Goal: Task Accomplishment & Management: Use online tool/utility

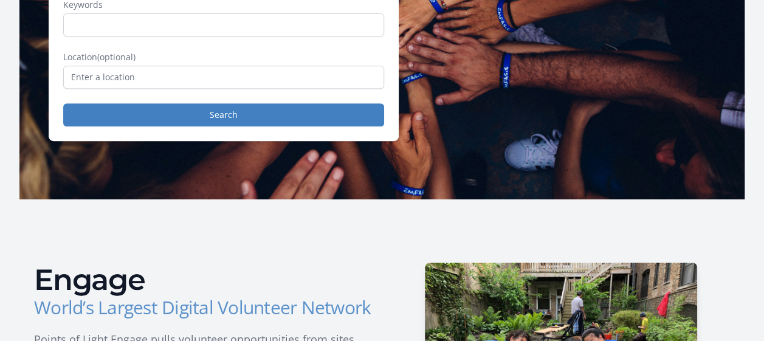
scroll to position [243, 0]
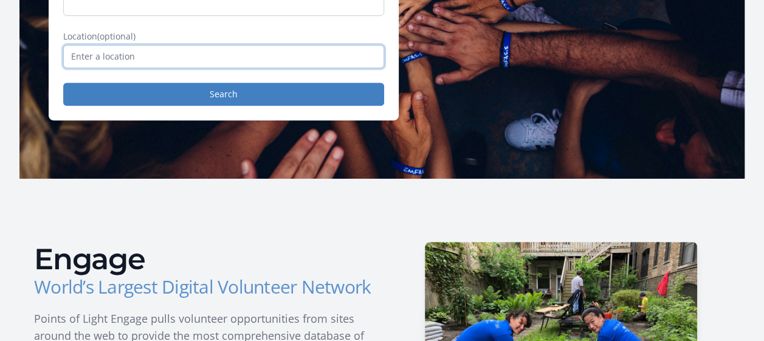
click at [145, 51] on input "text" at bounding box center [223, 56] width 321 height 23
click at [325, 48] on input "text" at bounding box center [223, 56] width 321 height 23
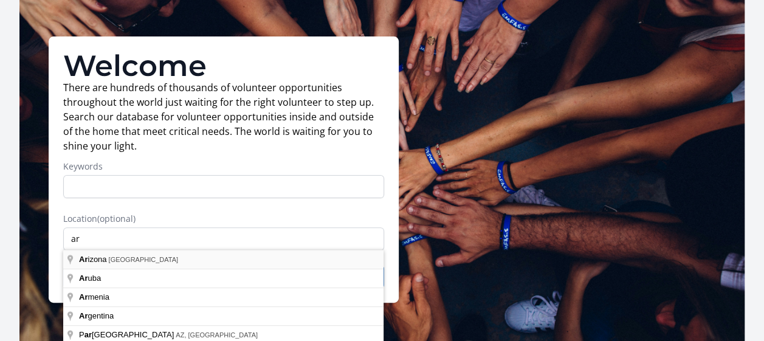
type input "[US_STATE], [GEOGRAPHIC_DATA]"
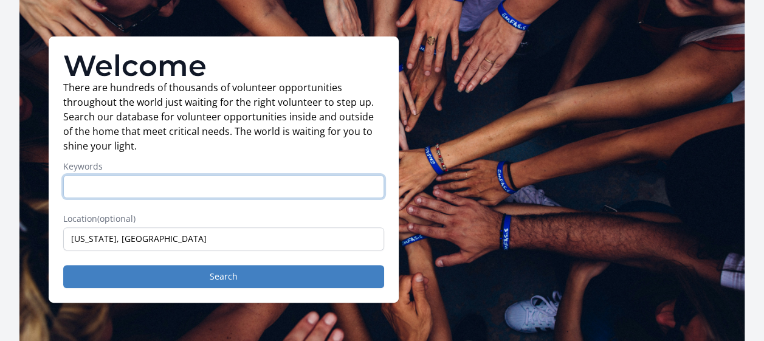
click at [109, 195] on input "Keywords" at bounding box center [223, 186] width 321 height 23
type input "st [PERSON_NAME]"
click at [63, 265] on button "Search" at bounding box center [223, 276] width 321 height 23
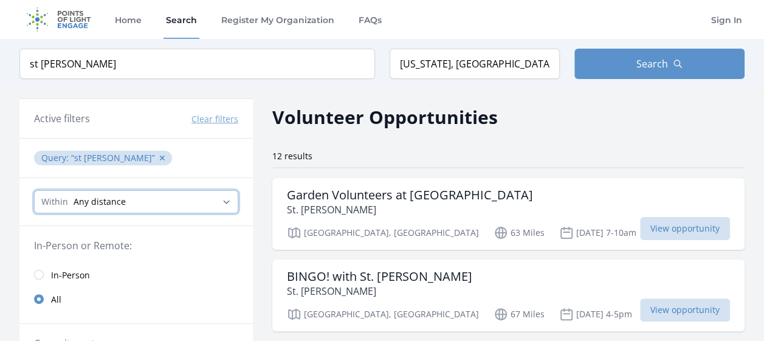
click at [185, 195] on select "Any distance , 5 Miles , 20 Miles , 50 Miles , 100 Miles" at bounding box center [136, 201] width 204 height 23
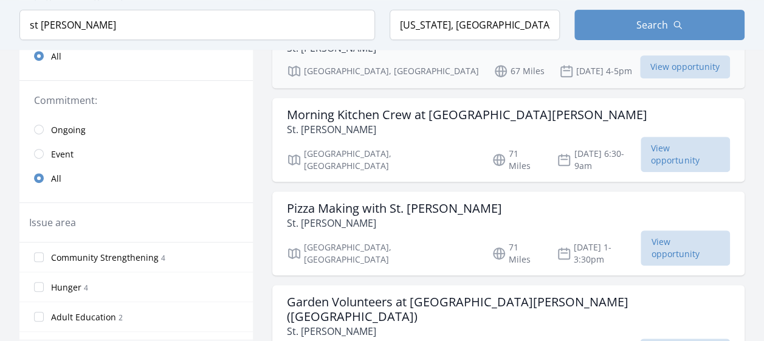
scroll to position [304, 0]
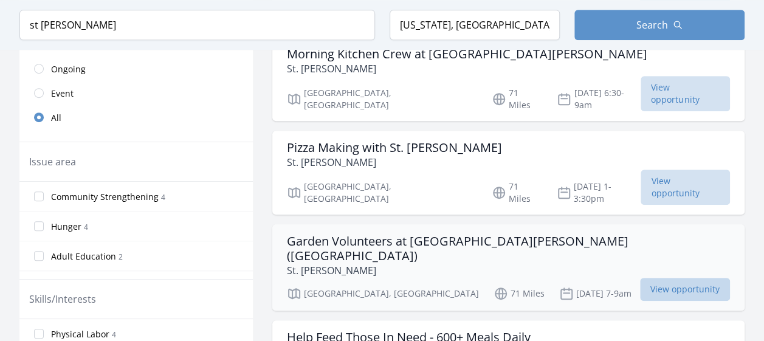
click at [640, 278] on span "View opportunity" at bounding box center [685, 289] width 90 height 23
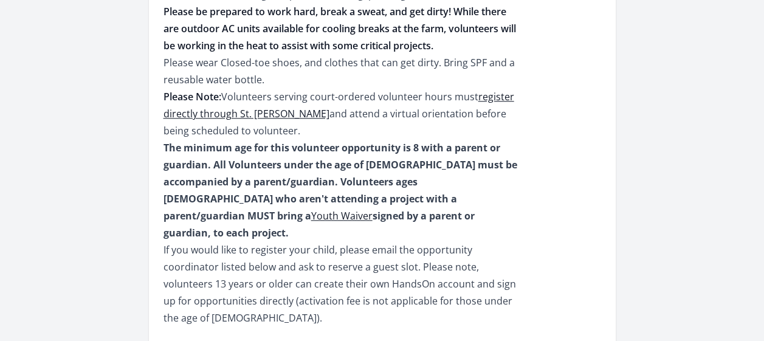
scroll to position [547, 0]
